Goal: Information Seeking & Learning: Check status

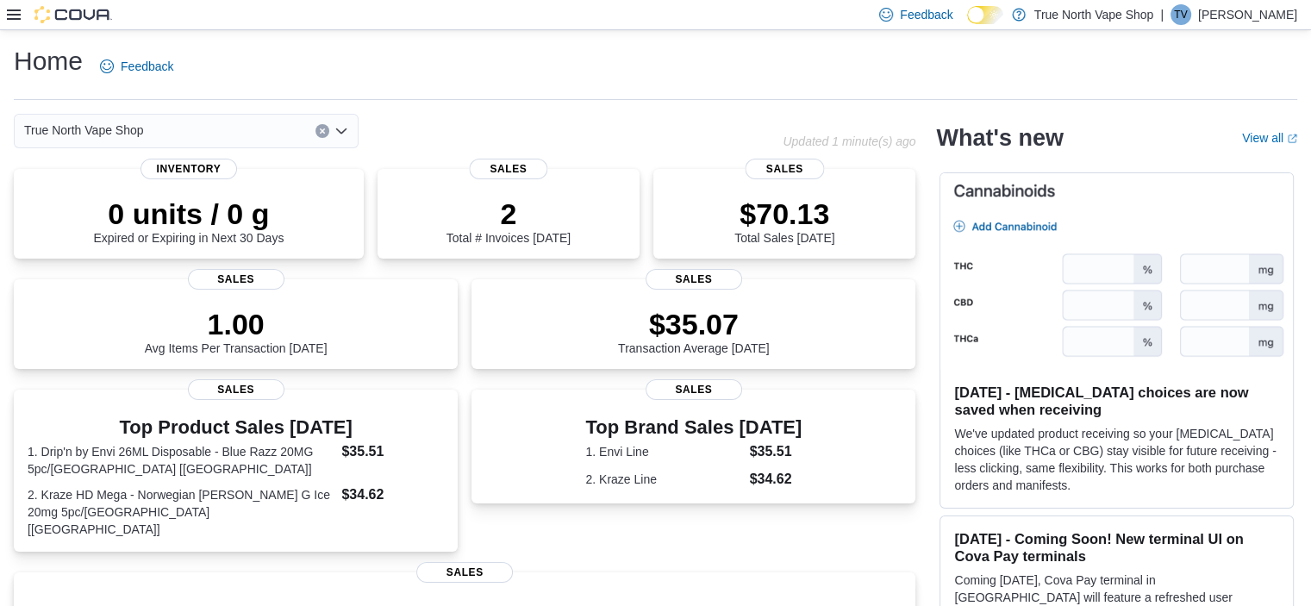
click at [16, 15] on icon at bounding box center [14, 14] width 14 height 10
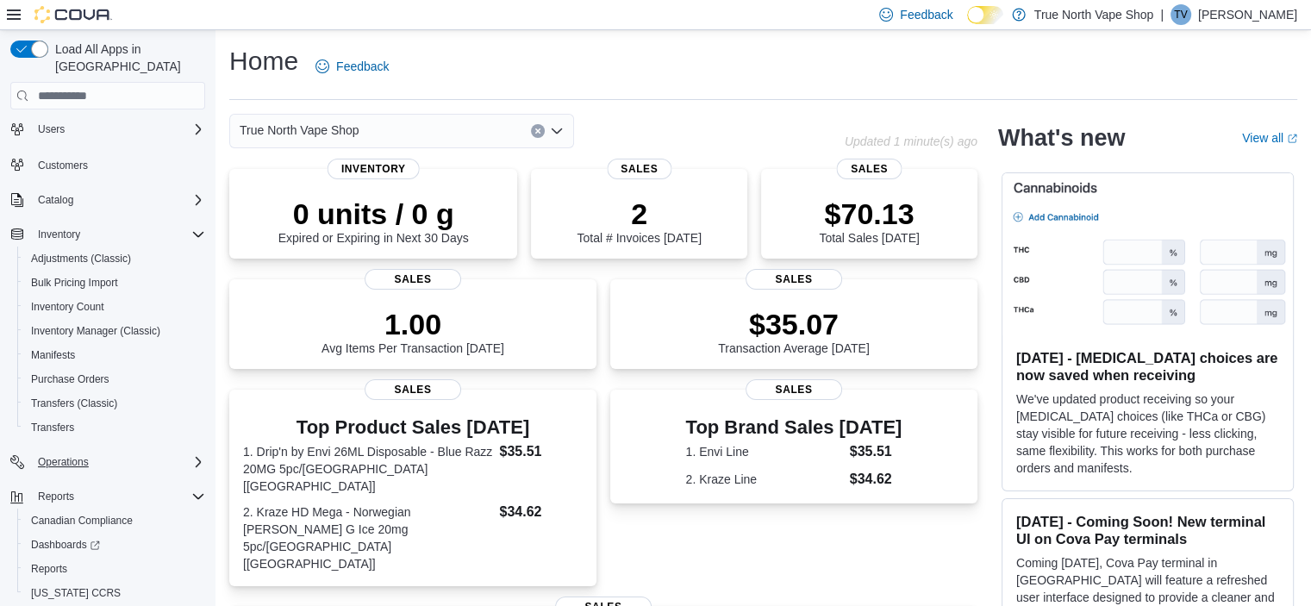
scroll to position [70, 0]
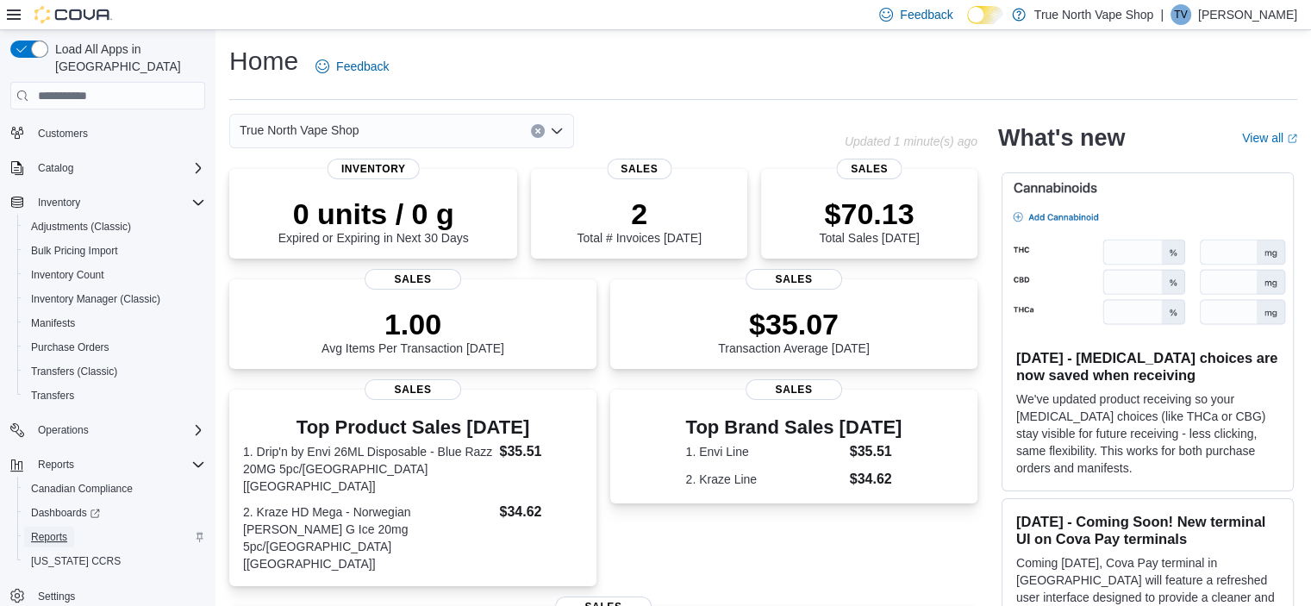
click at [57, 530] on span "Reports" at bounding box center [49, 537] width 36 height 14
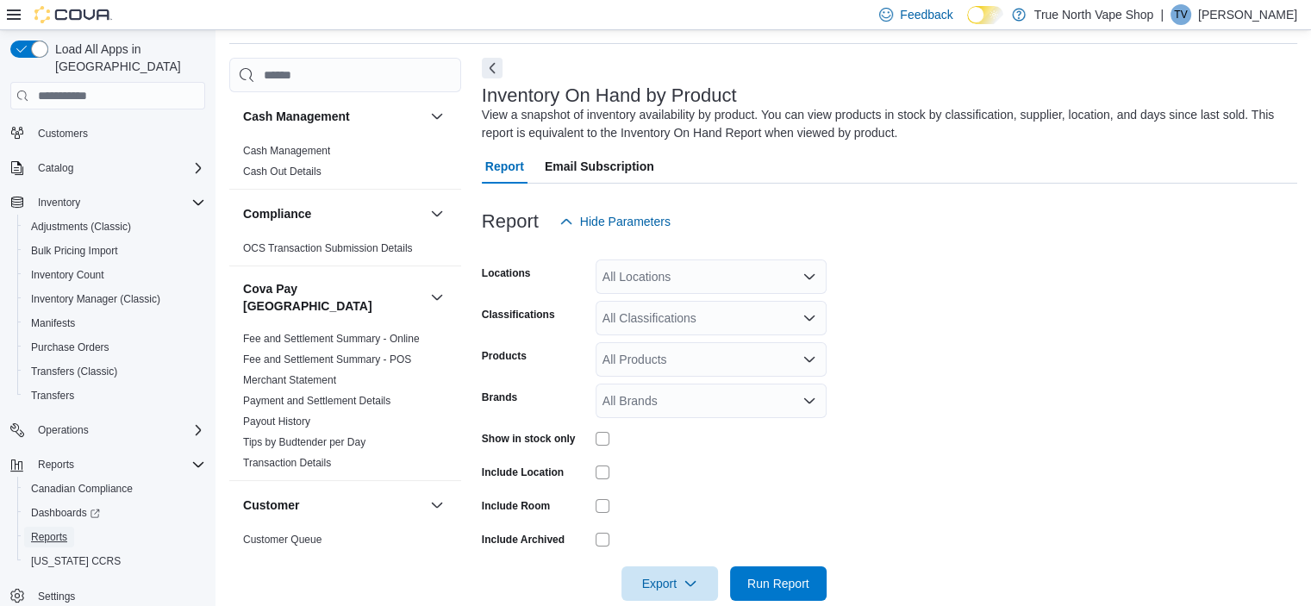
scroll to position [58, 0]
click at [13, 15] on icon at bounding box center [14, 14] width 14 height 10
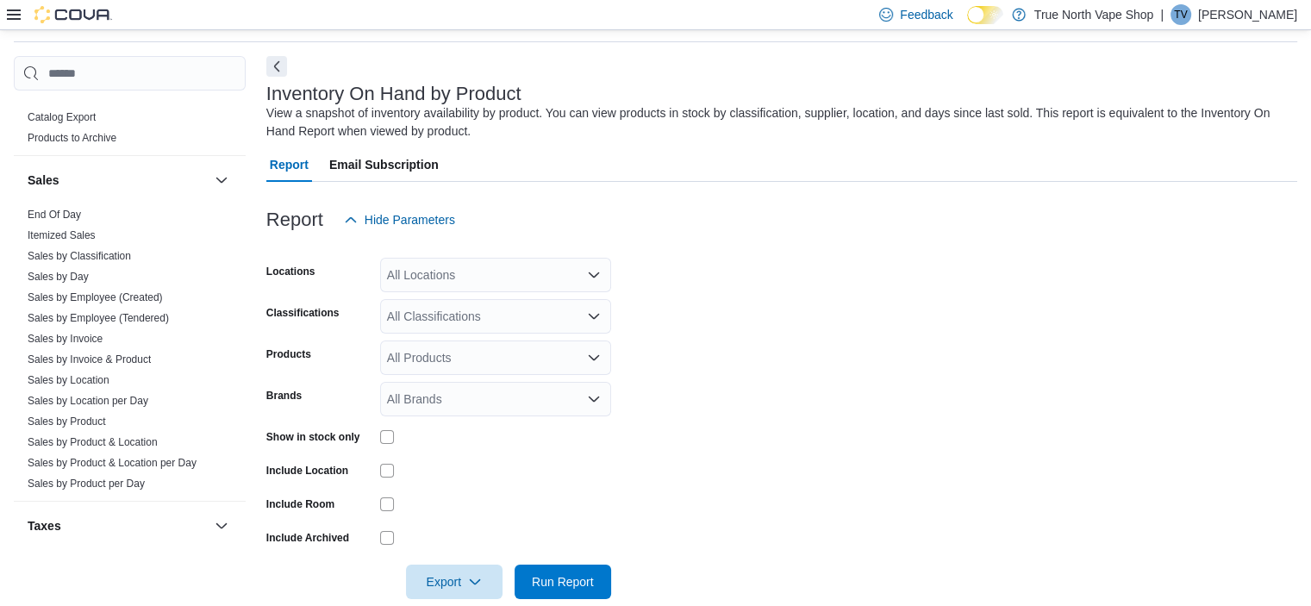
scroll to position [1293, 0]
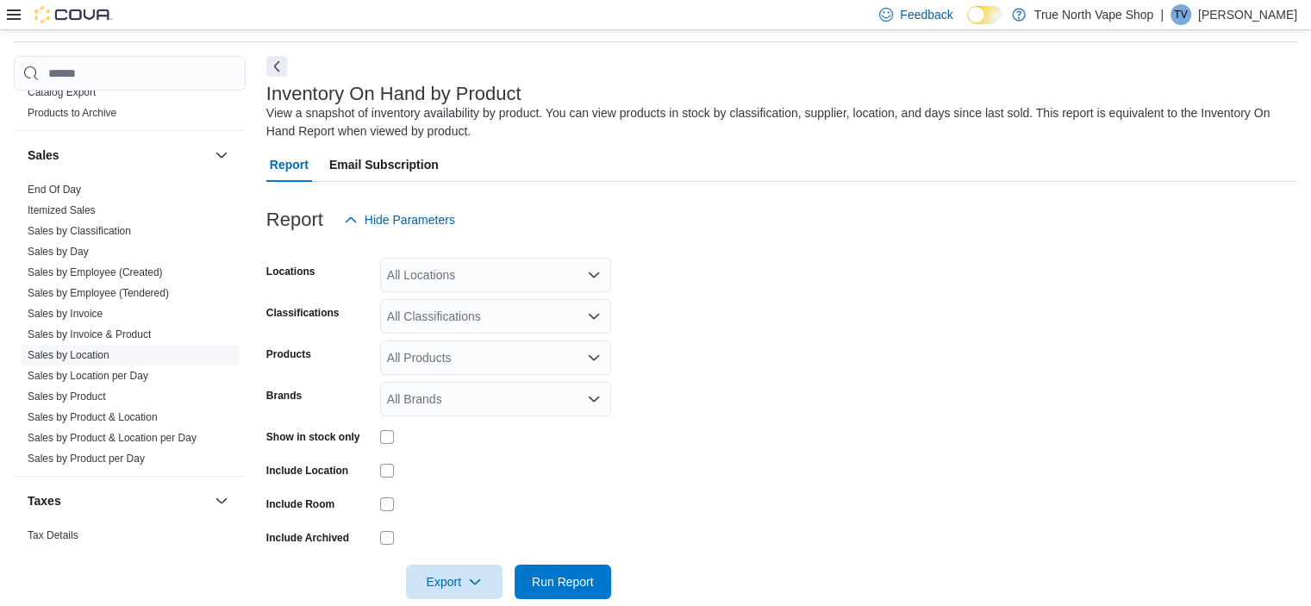
click at [66, 349] on link "Sales by Location" at bounding box center [69, 355] width 82 height 12
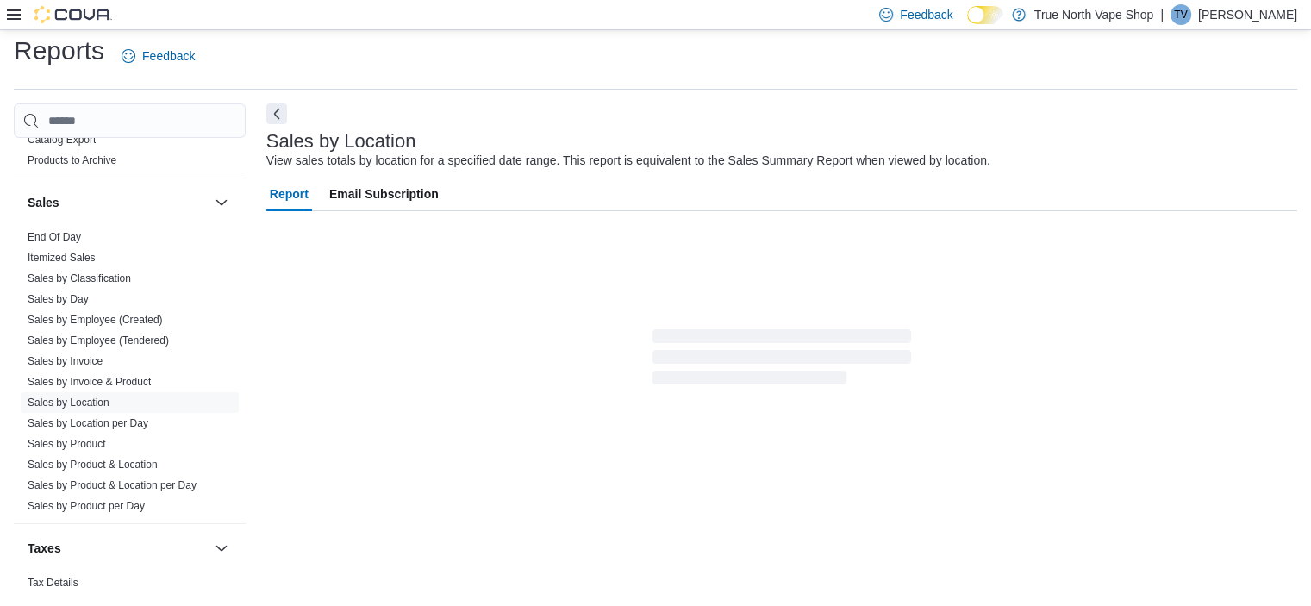
scroll to position [40, 0]
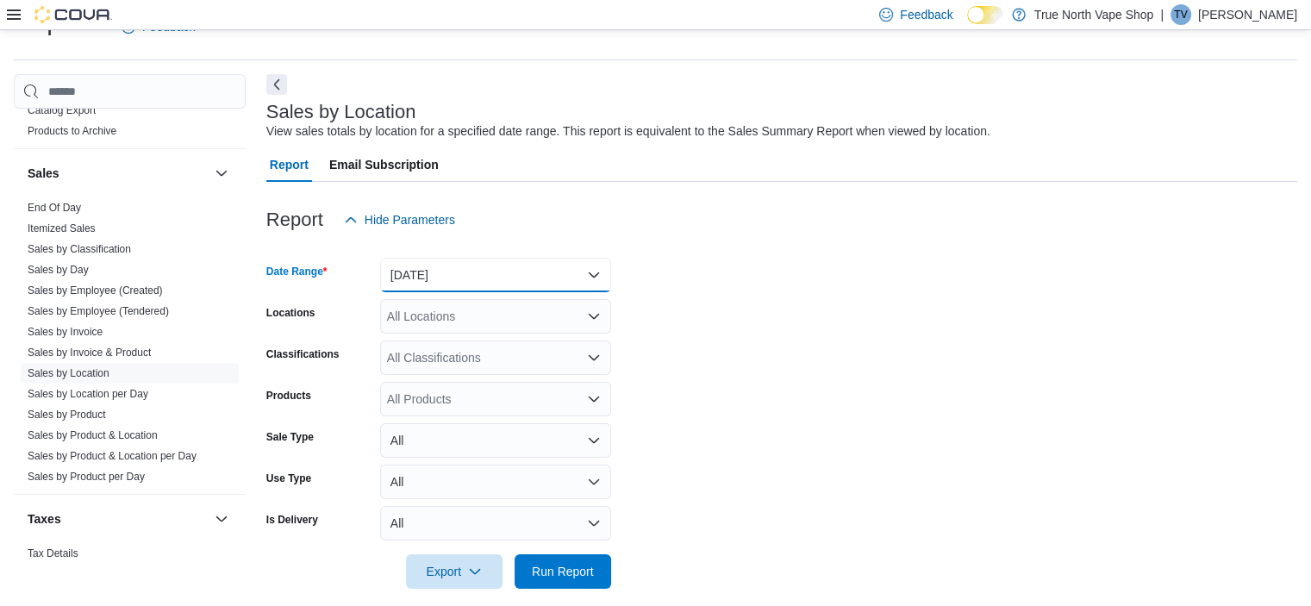
click at [493, 285] on button "Yesterday" at bounding box center [495, 275] width 231 height 34
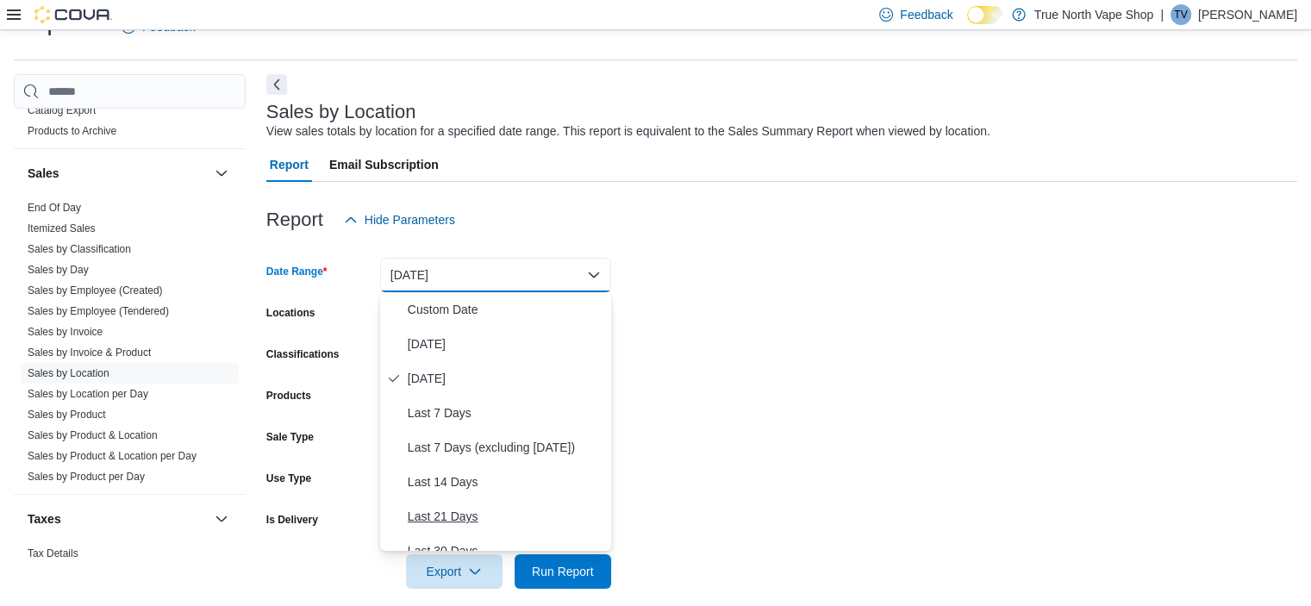
scroll to position [259, 0]
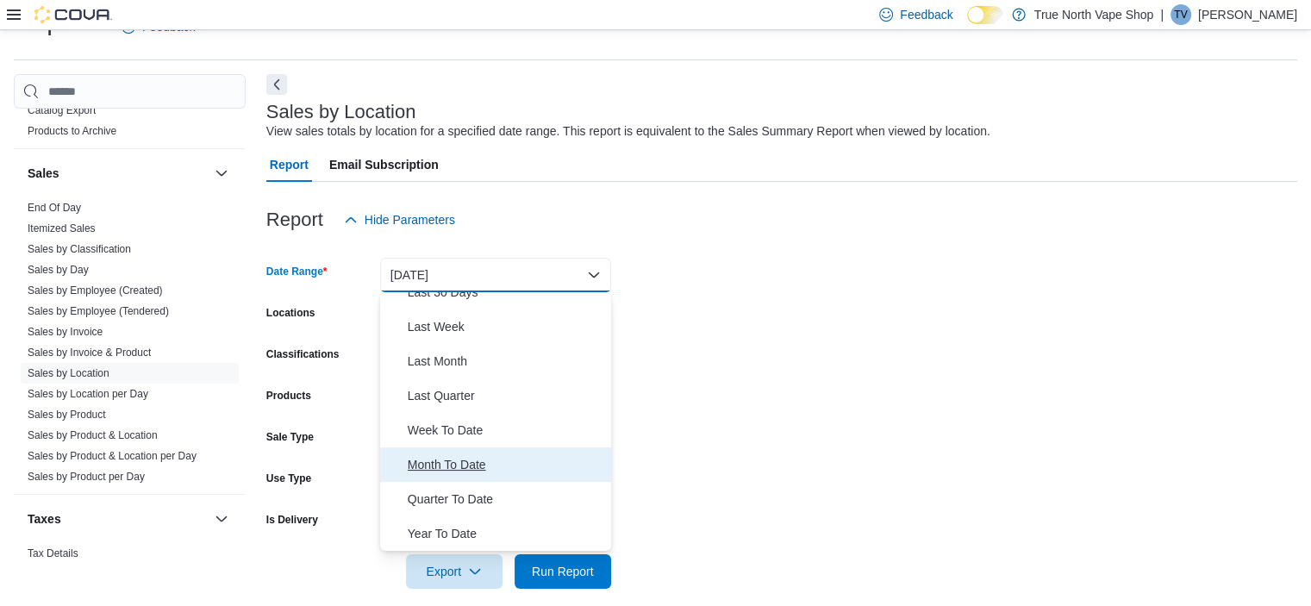
click at [450, 465] on span "Month To Date" at bounding box center [506, 464] width 196 height 21
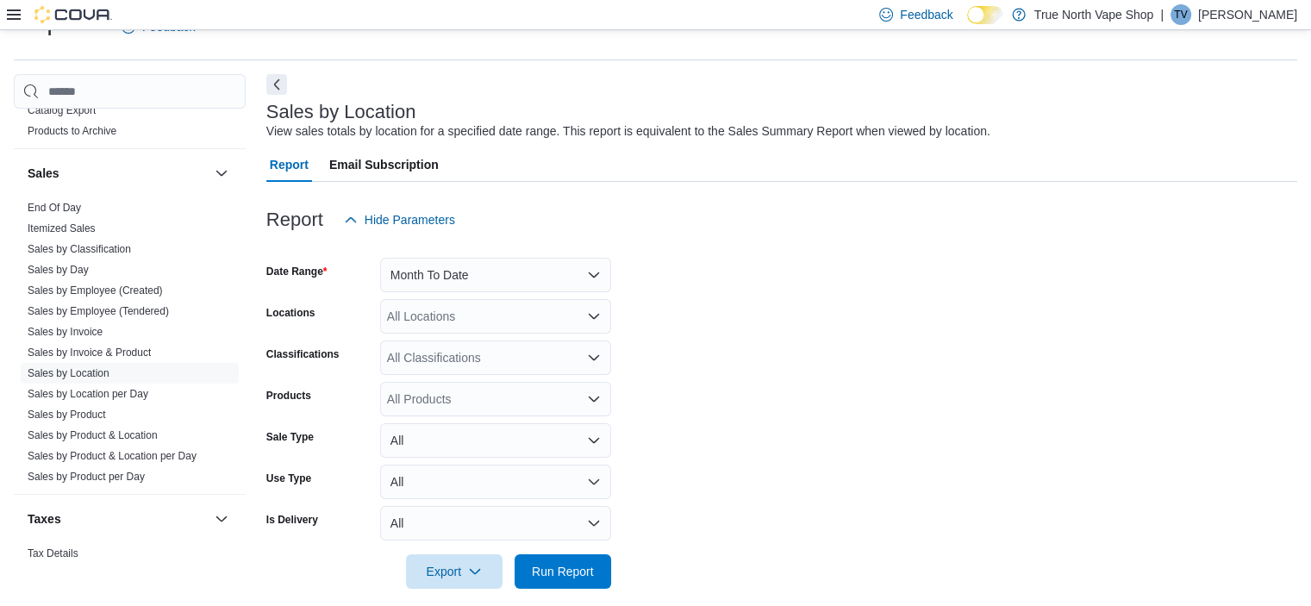
click at [814, 438] on form "Date Range Month To Date Locations All Locations Classifications All Classifica…" at bounding box center [781, 413] width 1031 height 352
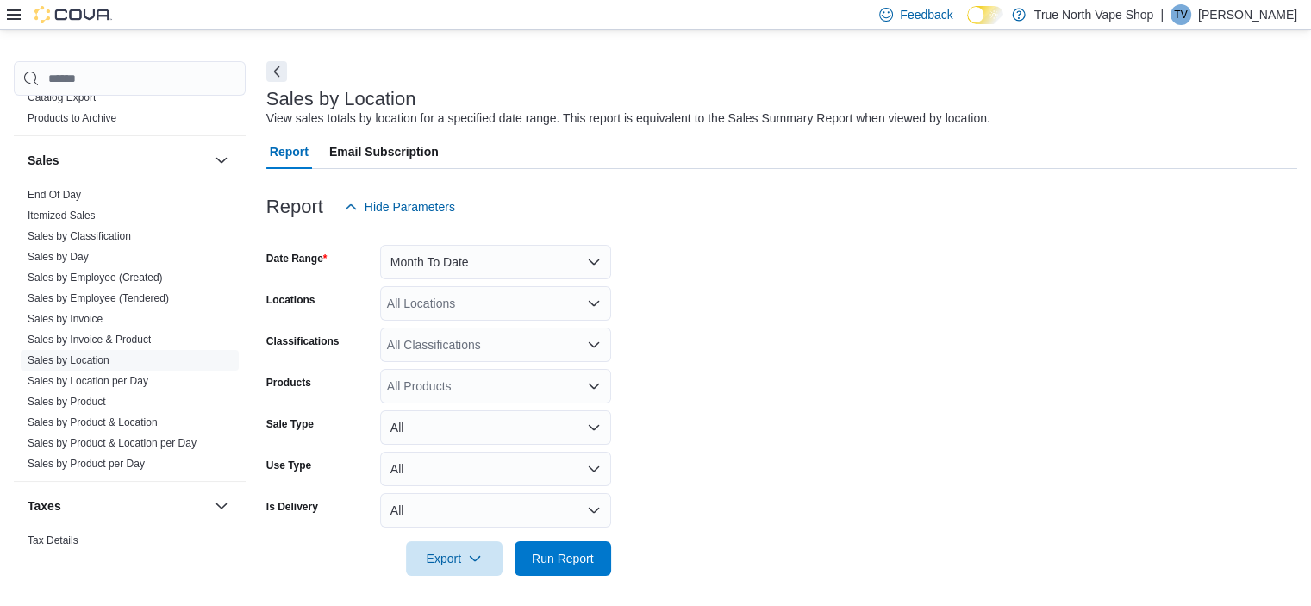
scroll to position [56, 0]
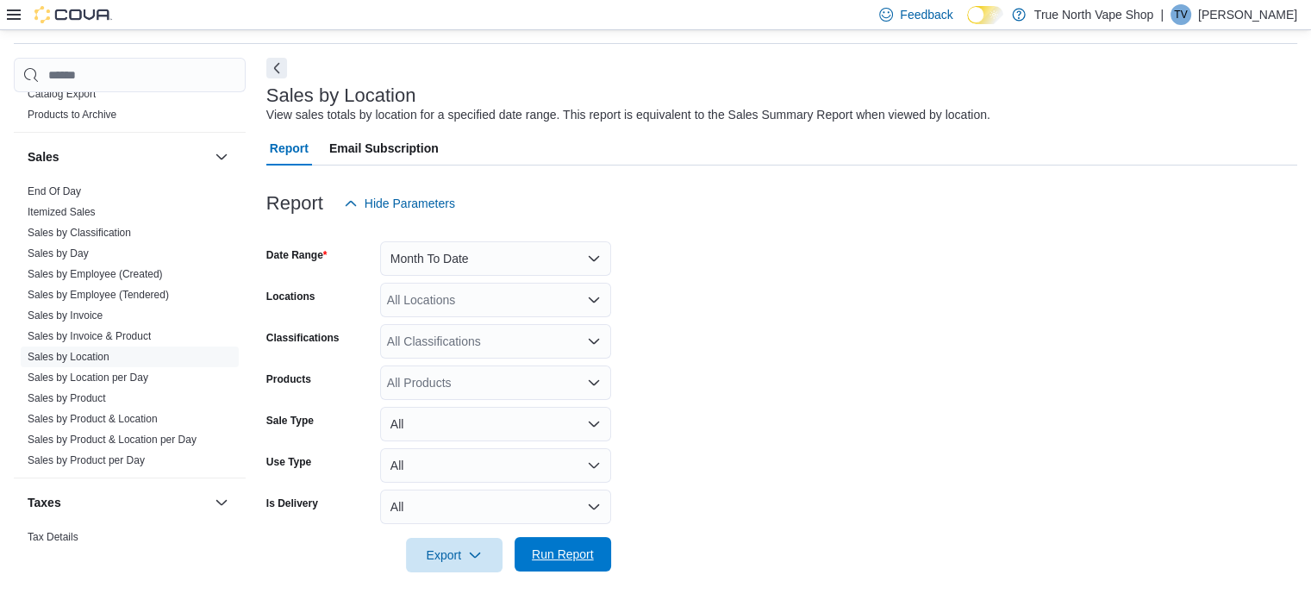
click at [577, 552] on span "Run Report" at bounding box center [563, 554] width 62 height 17
click at [280, 72] on button "Next" at bounding box center [276, 67] width 21 height 21
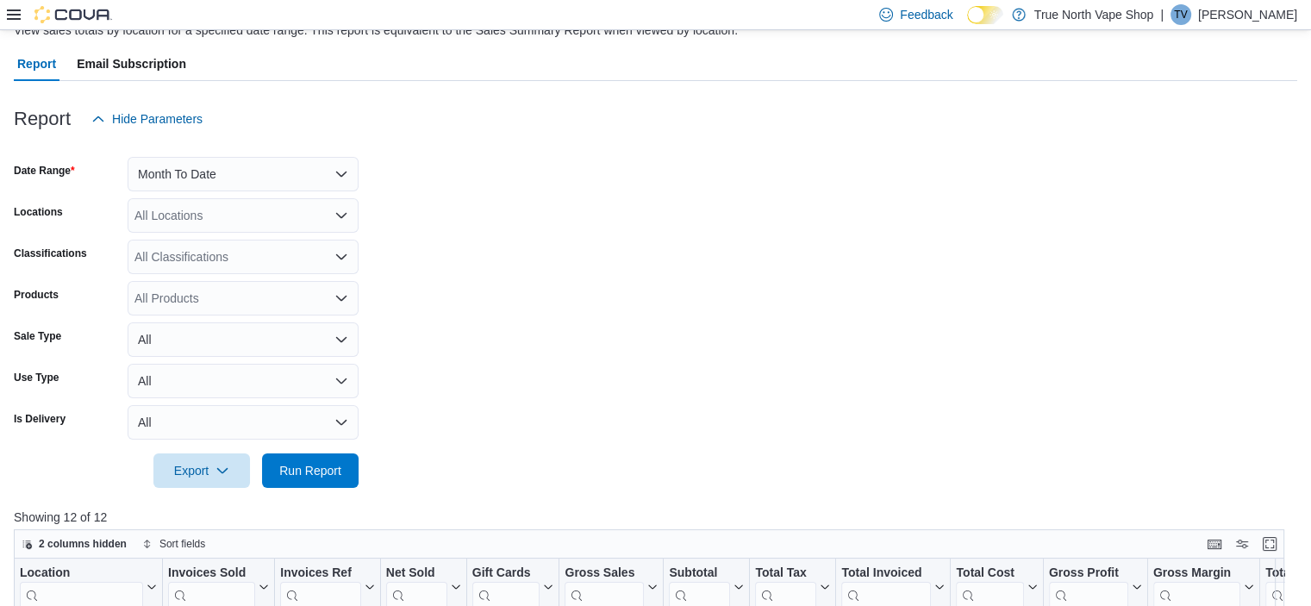
scroll to position [315, 0]
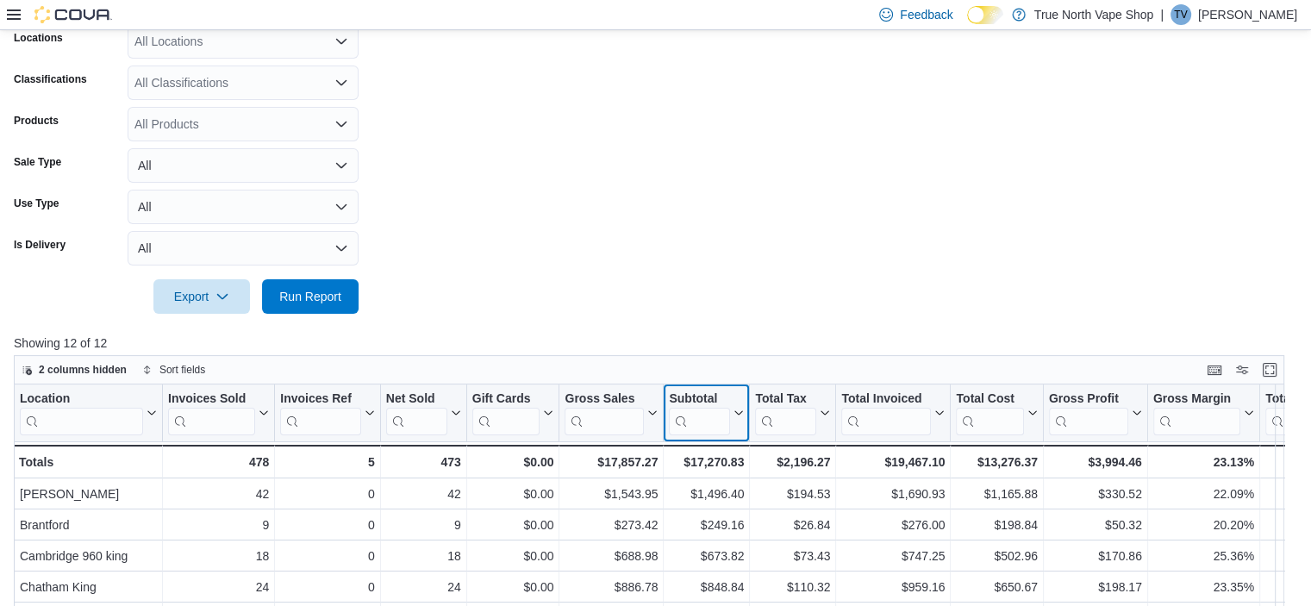
click at [679, 396] on div "Subtotal" at bounding box center [699, 399] width 61 height 16
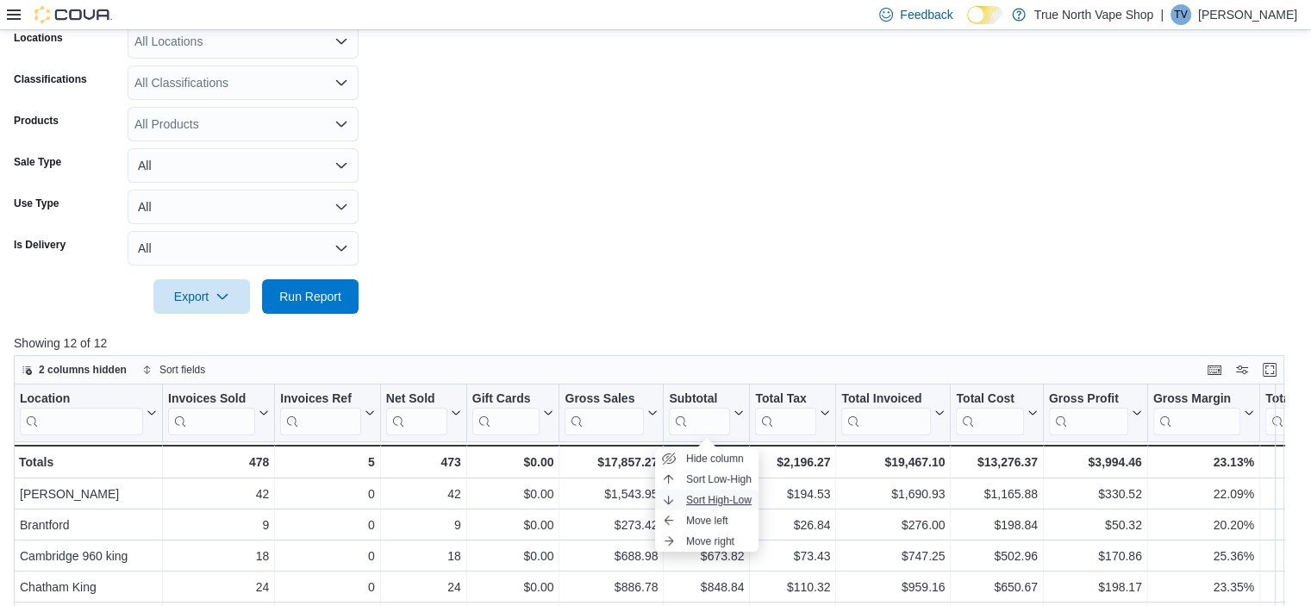
click at [700, 493] on span "Sort High-Low" at bounding box center [718, 500] width 65 height 14
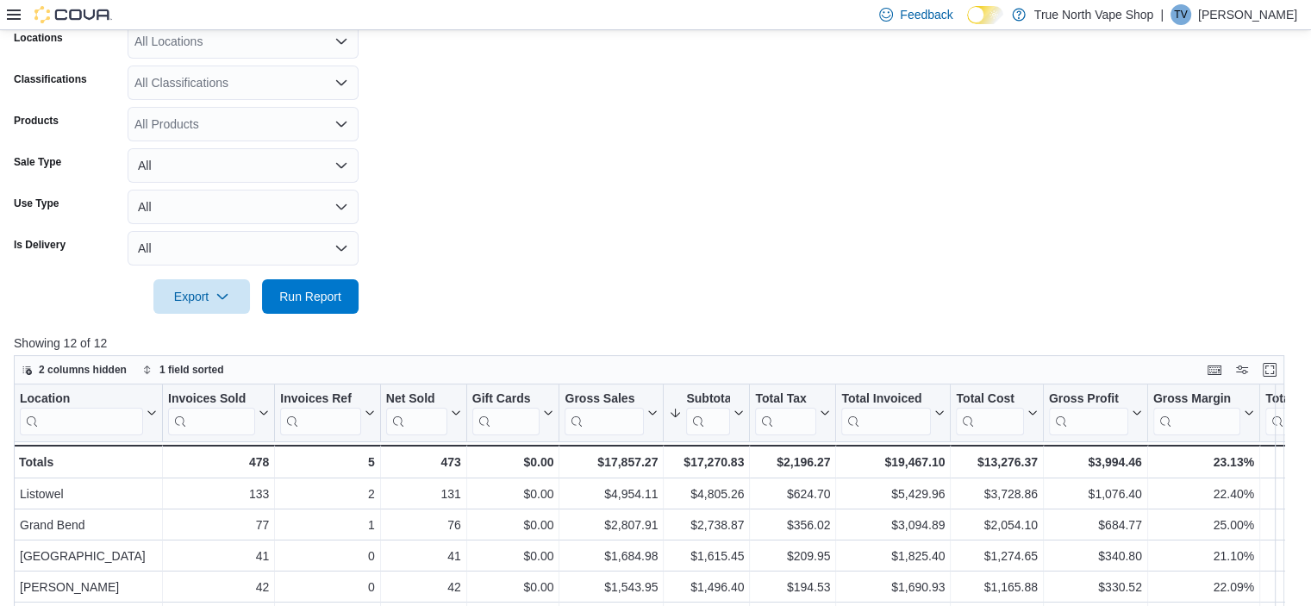
click at [727, 199] on form "Date Range Month To Date Locations All Locations Classifications All Classifica…" at bounding box center [655, 138] width 1283 height 352
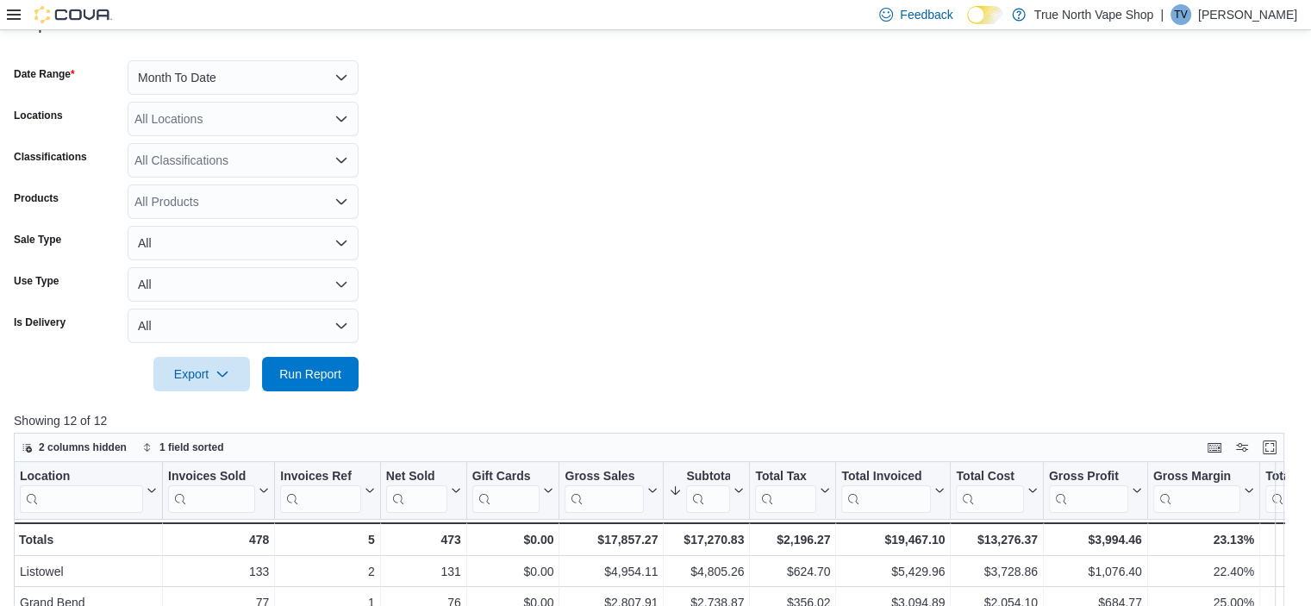
scroll to position [131, 0]
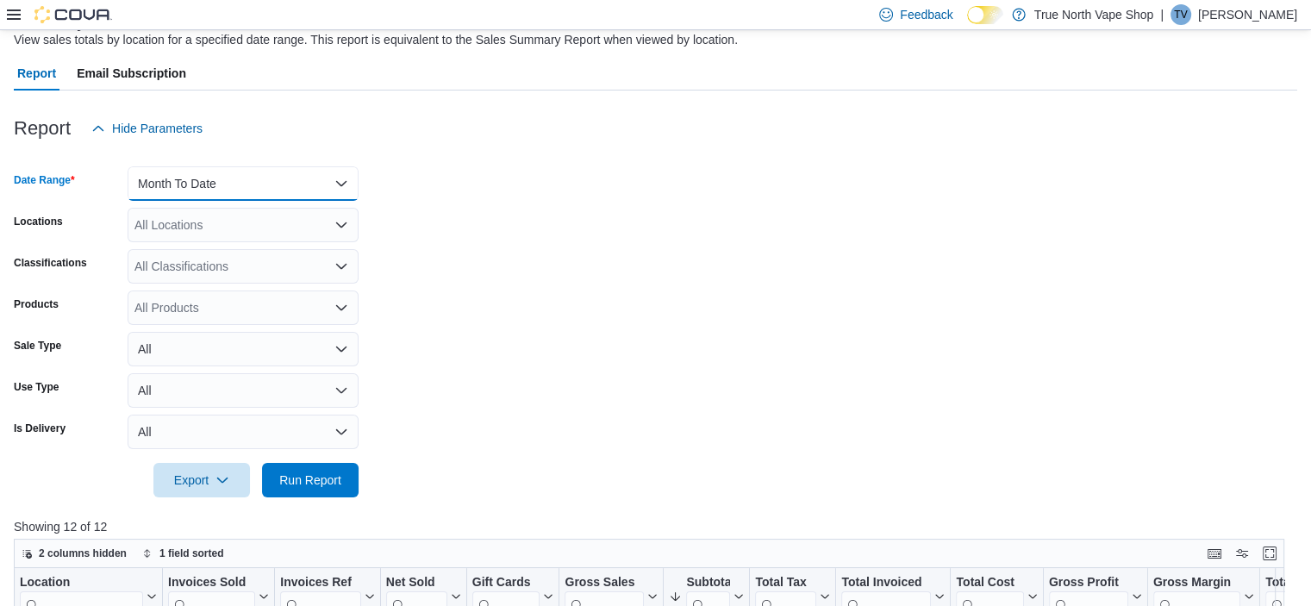
click at [344, 180] on button "Month To Date" at bounding box center [243, 183] width 231 height 34
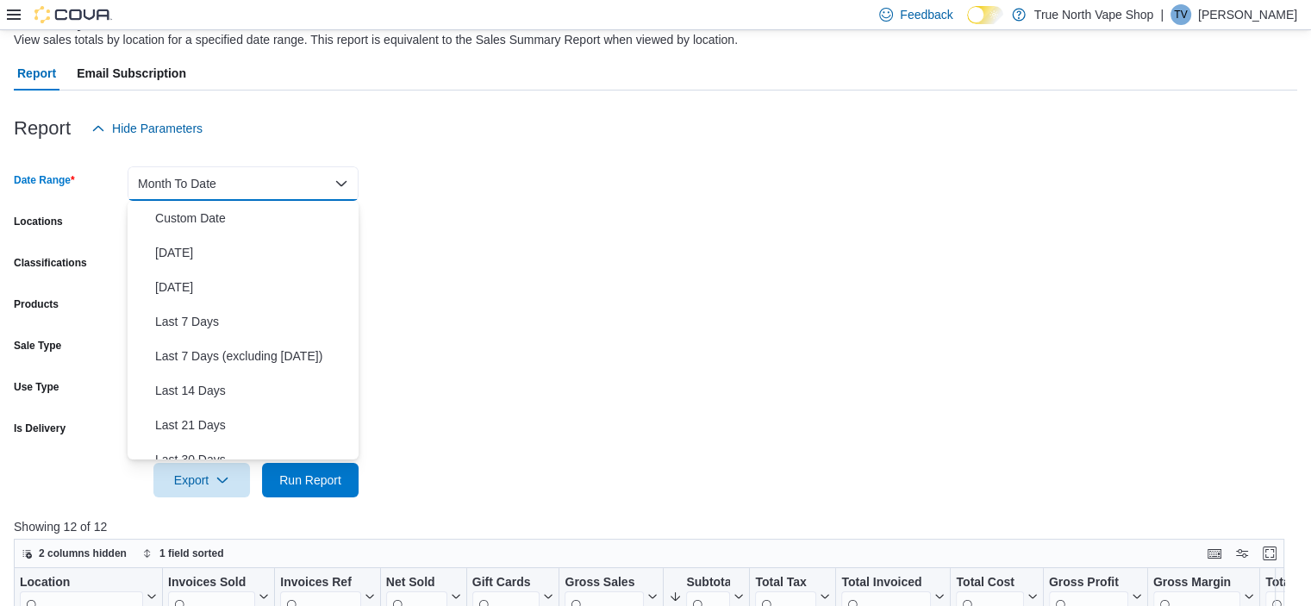
scroll to position [259, 0]
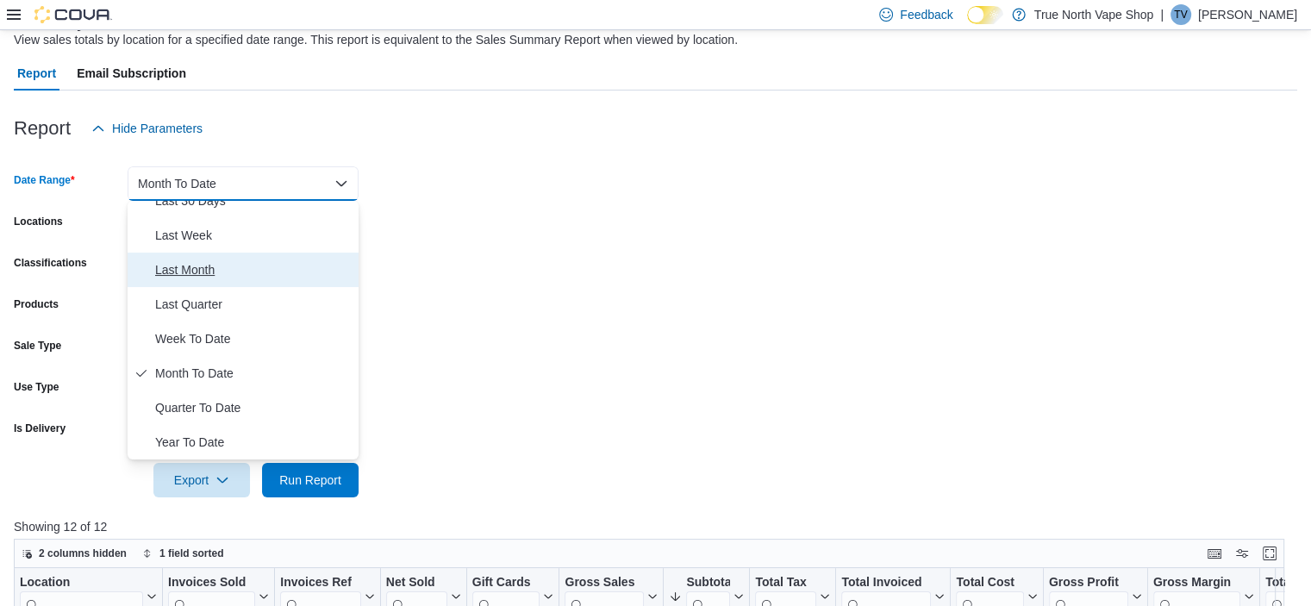
click at [186, 268] on span "Last Month" at bounding box center [253, 269] width 196 height 21
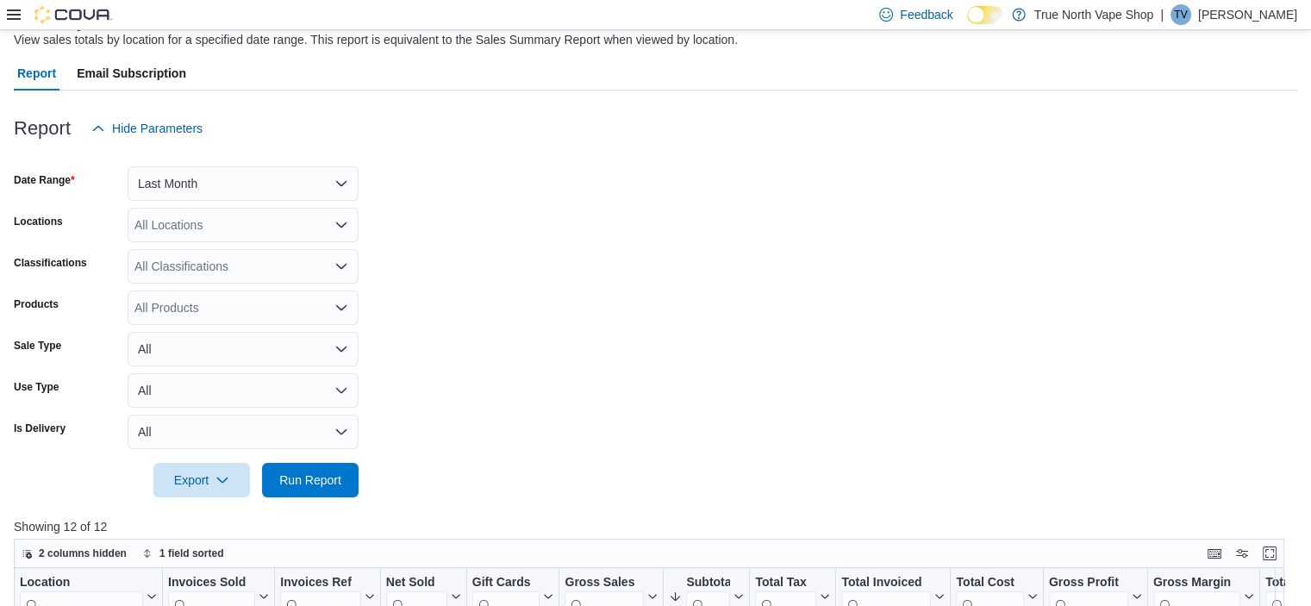
drag, startPoint x: 489, startPoint y: 316, endPoint x: 384, endPoint y: 444, distance: 165.3
click at [489, 317] on form "Date Range Last Month Locations All Locations Classifications All Classificatio…" at bounding box center [655, 322] width 1283 height 352
click at [325, 475] on span "Run Report" at bounding box center [310, 479] width 62 height 17
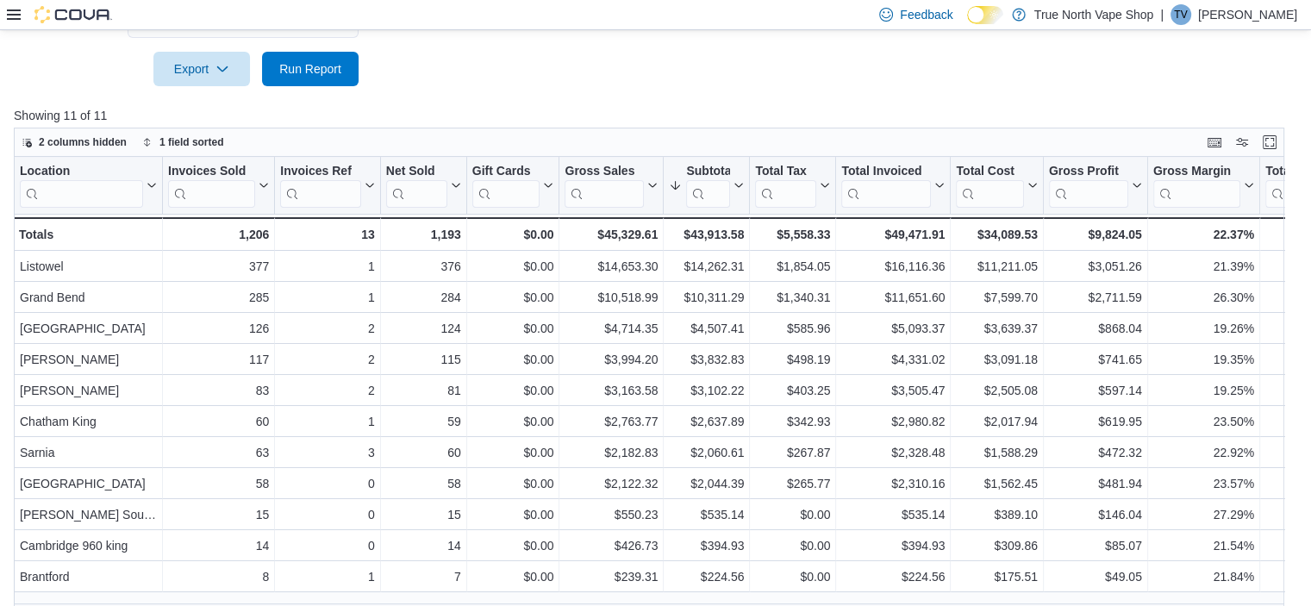
scroll to position [562, 0]
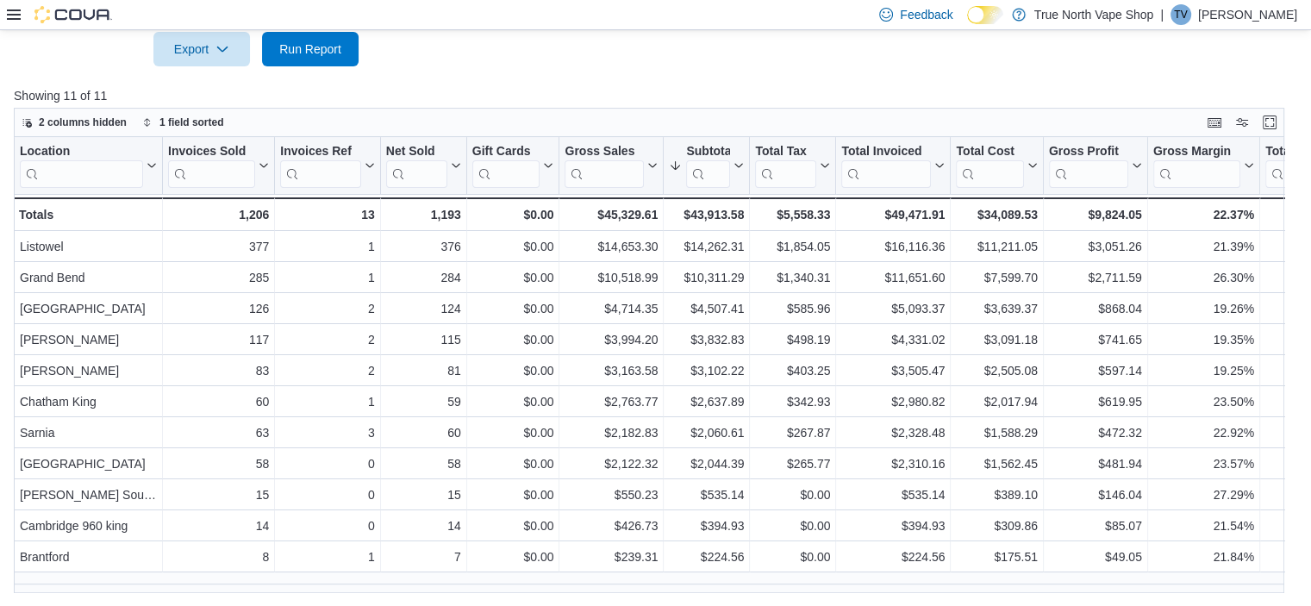
click at [1251, 21] on p "Tarryn Vape" at bounding box center [1247, 14] width 99 height 21
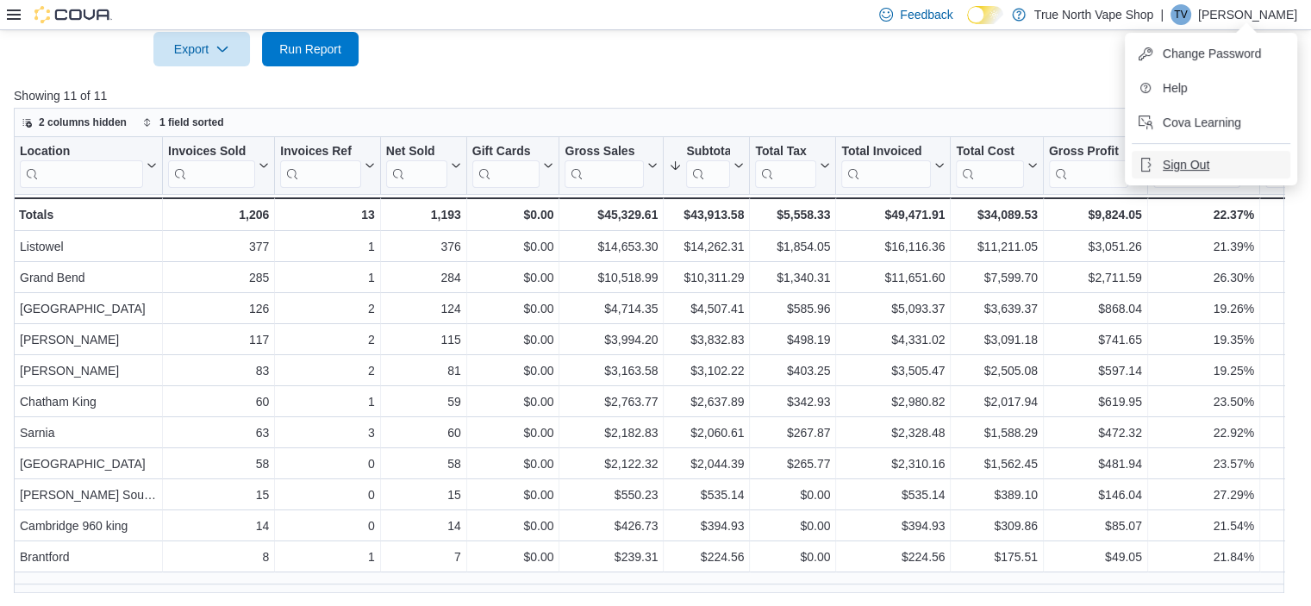
click at [1177, 168] on span "Sign Out" at bounding box center [1186, 164] width 47 height 17
